Goal: Navigation & Orientation: Find specific page/section

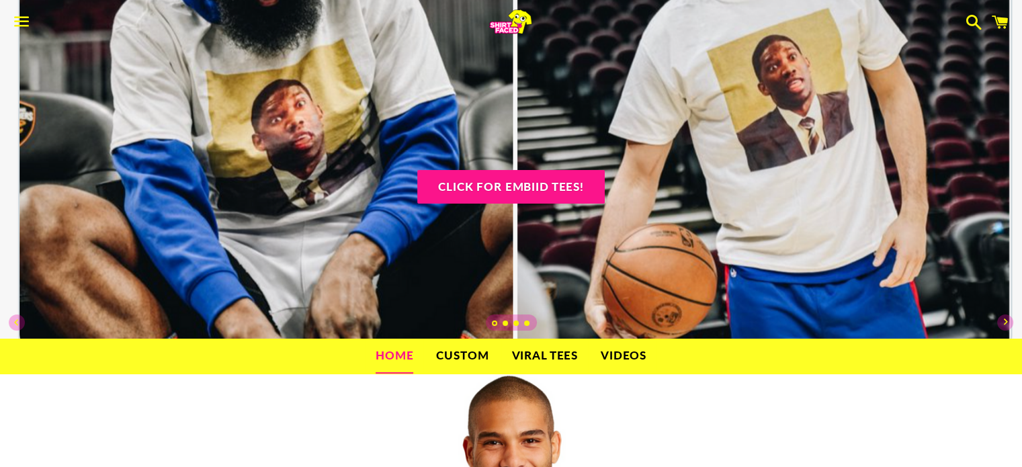
click at [473, 357] on link "Custom" at bounding box center [462, 356] width 73 height 34
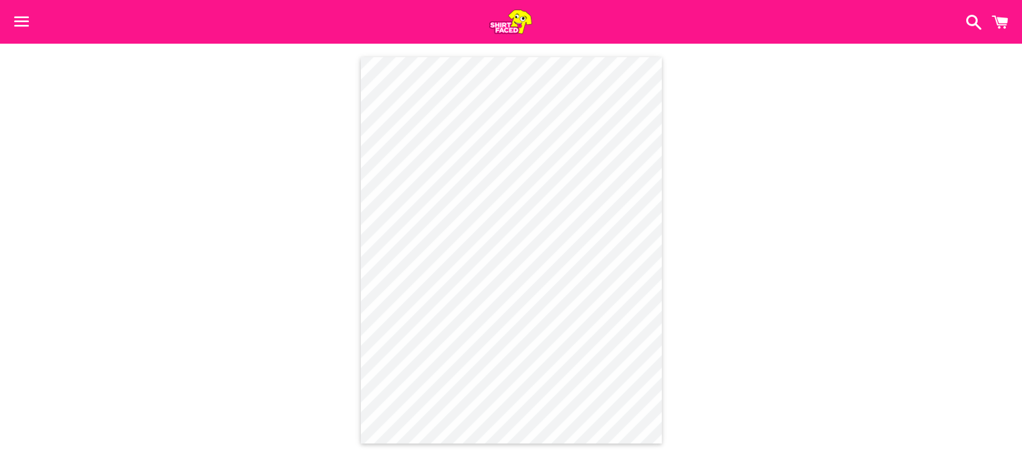
click at [22, 16] on span "button" at bounding box center [22, 21] width 30 height 40
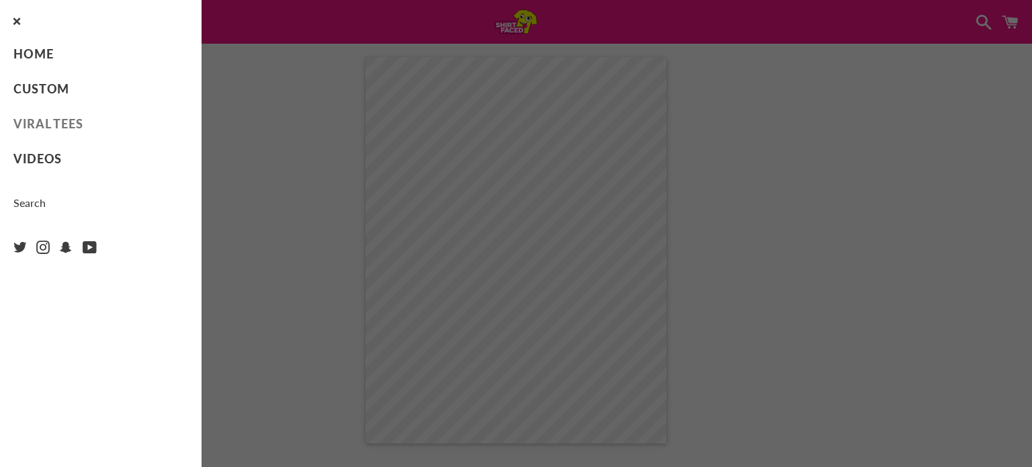
click at [50, 126] on link "Viral Tees" at bounding box center [101, 124] width 202 height 35
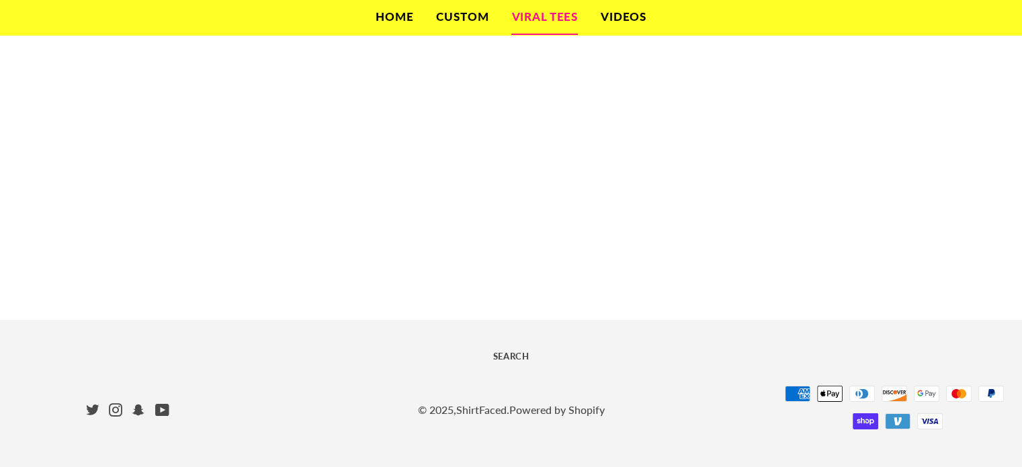
scroll to position [4042, 0]
